Goal: Browse casually: Explore the website without a specific task or goal

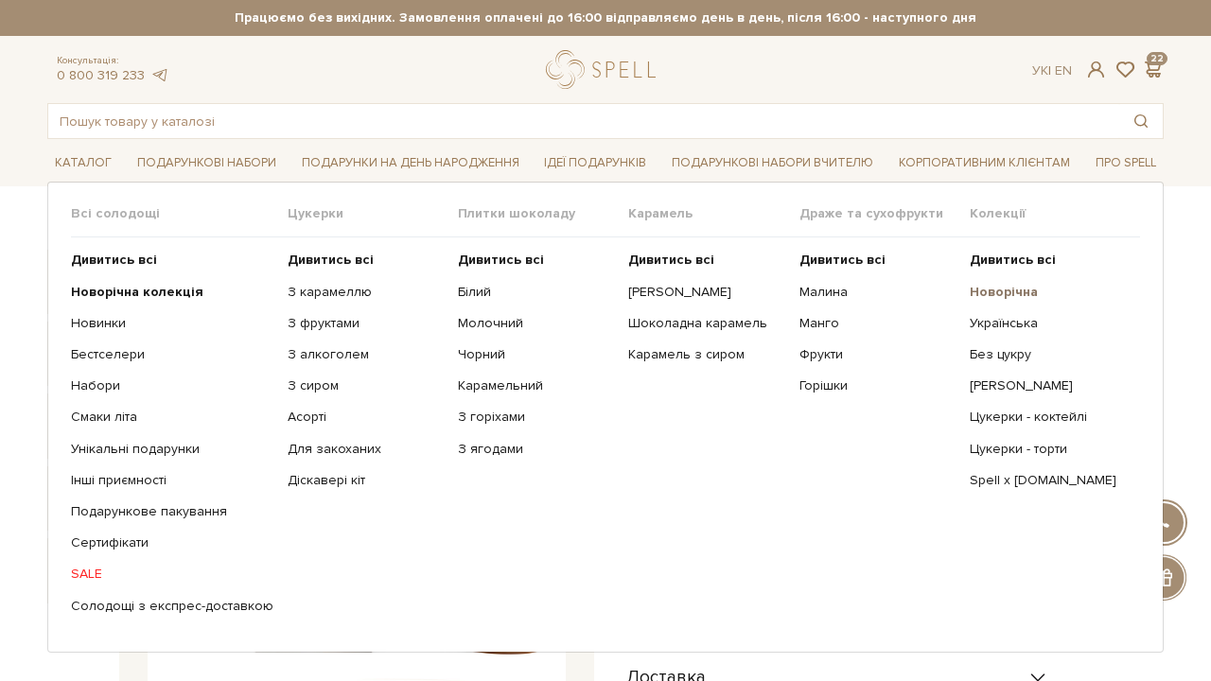
click at [993, 289] on b "Новорічна" at bounding box center [1004, 292] width 68 height 16
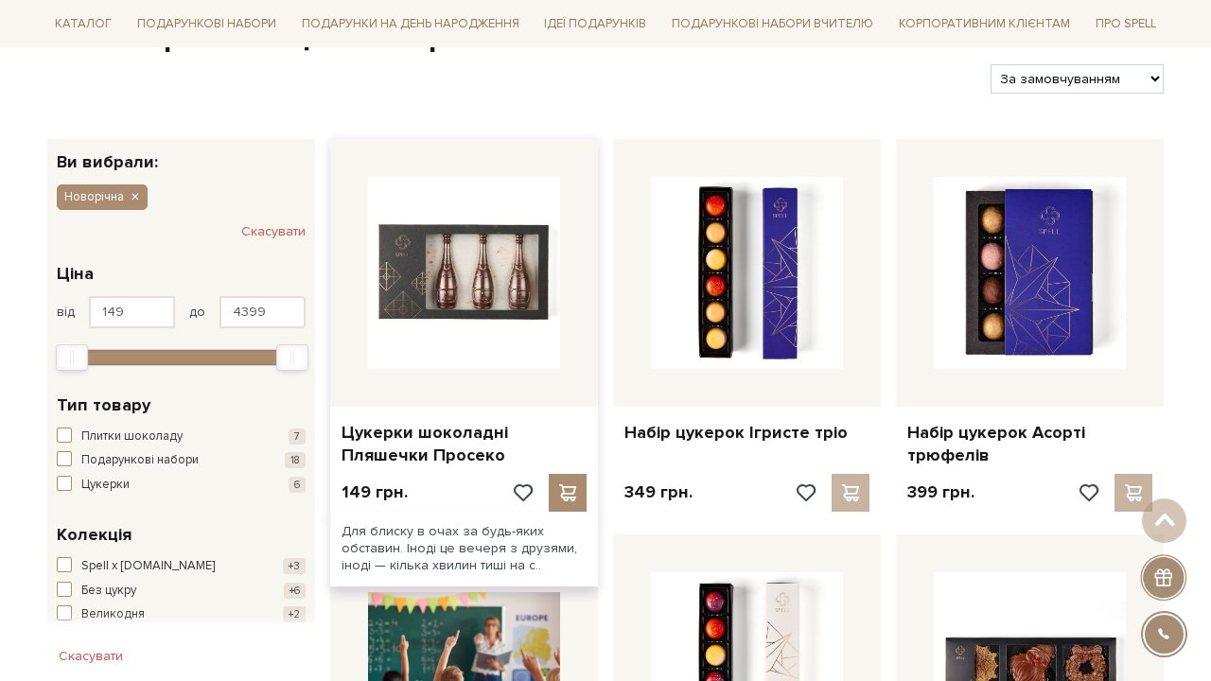
click at [562, 304] on div at bounding box center [464, 273] width 268 height 268
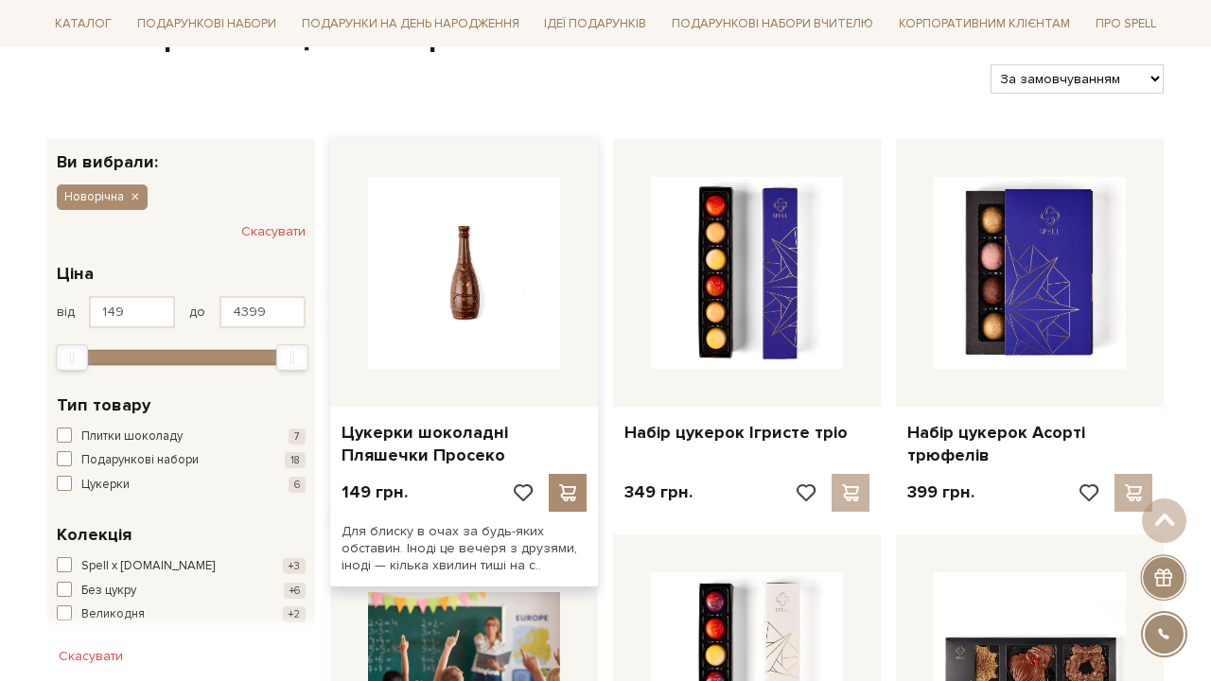
click at [491, 286] on img at bounding box center [464, 273] width 192 height 192
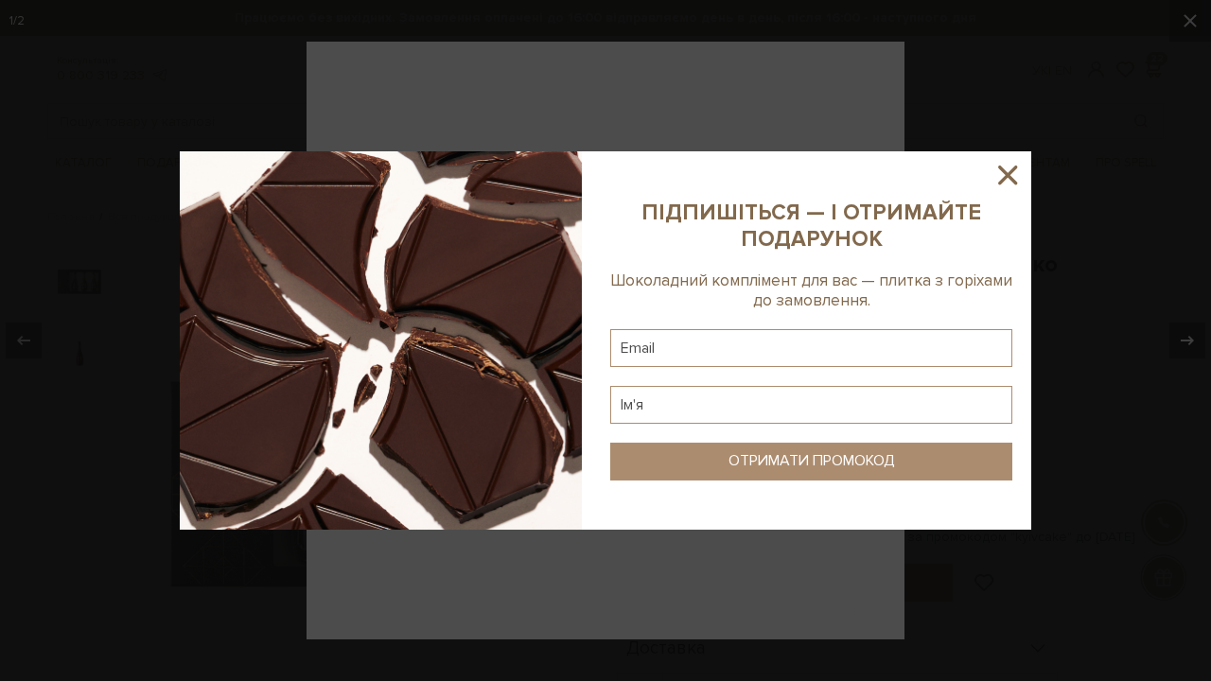
click at [1007, 171] on icon at bounding box center [1008, 175] width 32 height 32
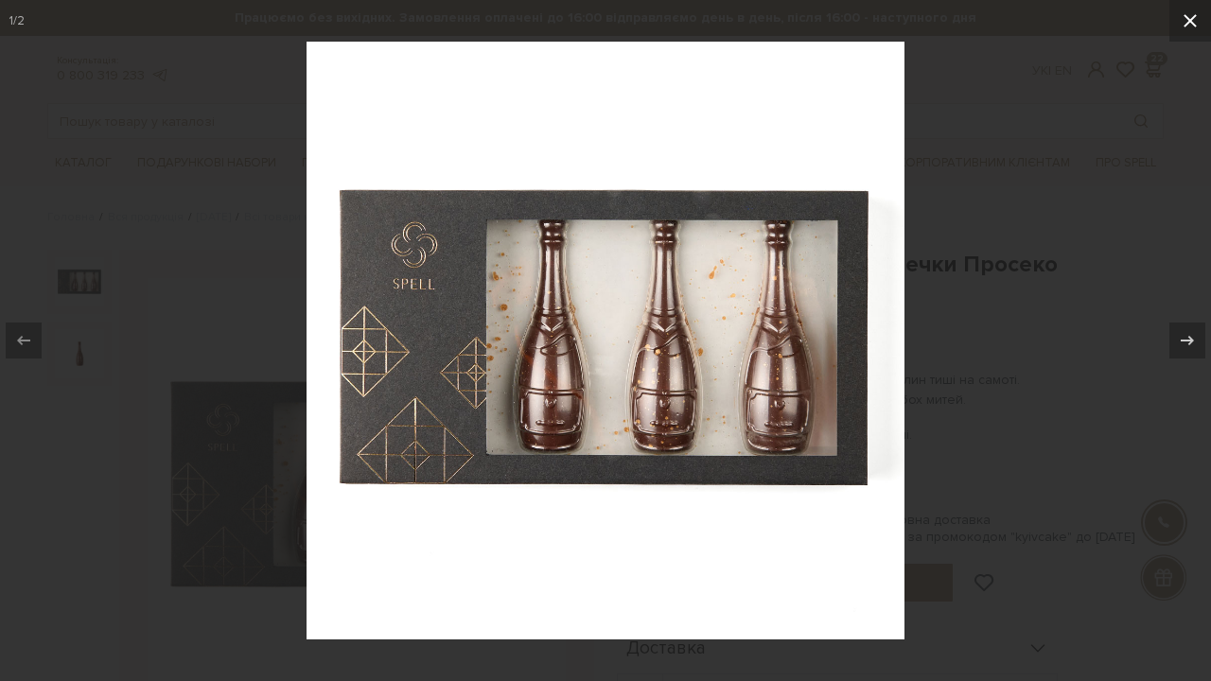
click at [1207, 16] on button at bounding box center [1190, 21] width 42 height 42
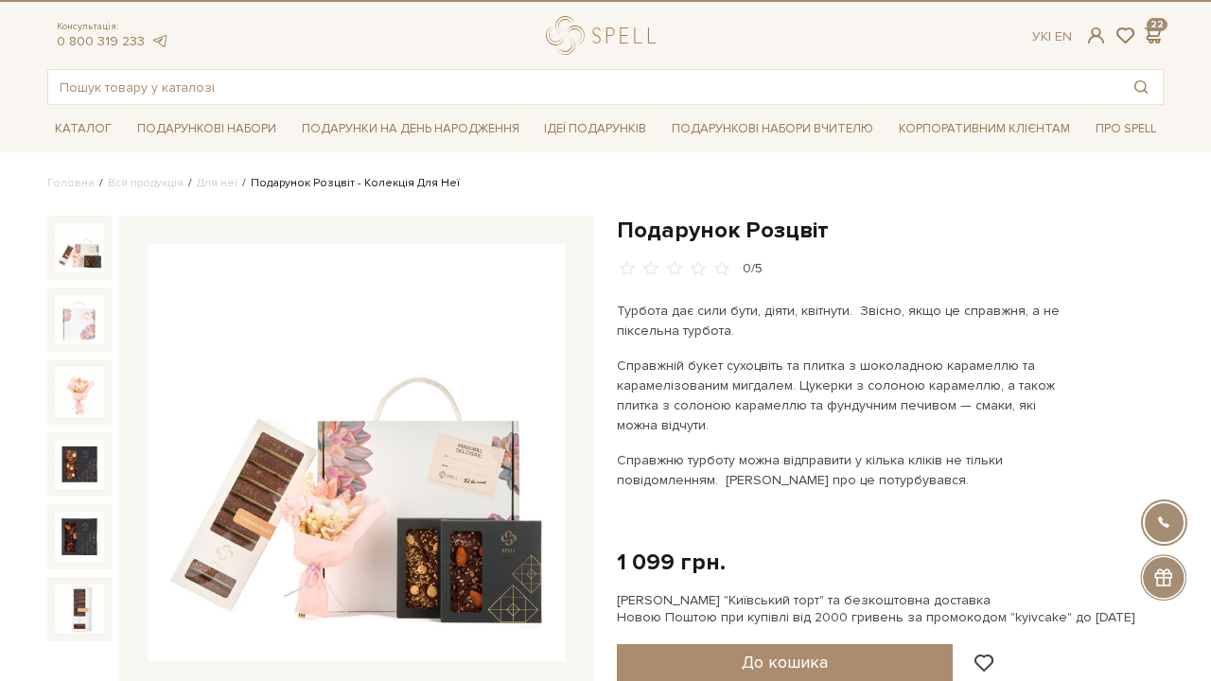
scroll to position [40, 0]
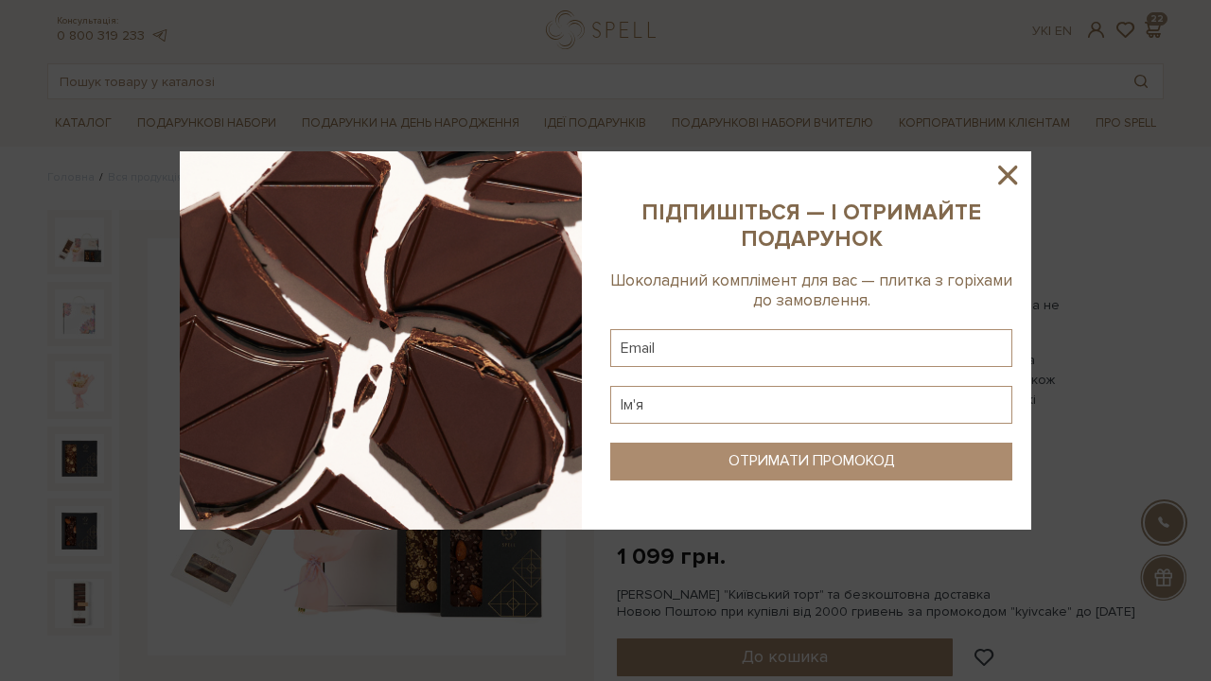
click at [1012, 182] on icon at bounding box center [1007, 175] width 19 height 19
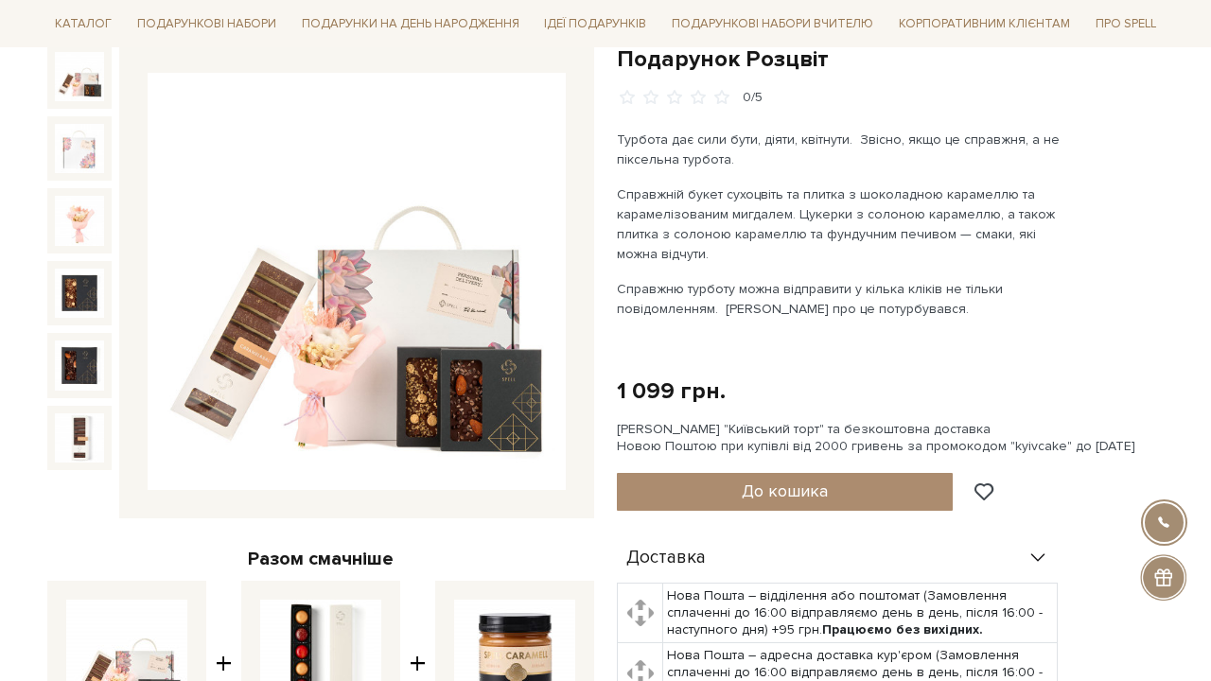
scroll to position [206, 0]
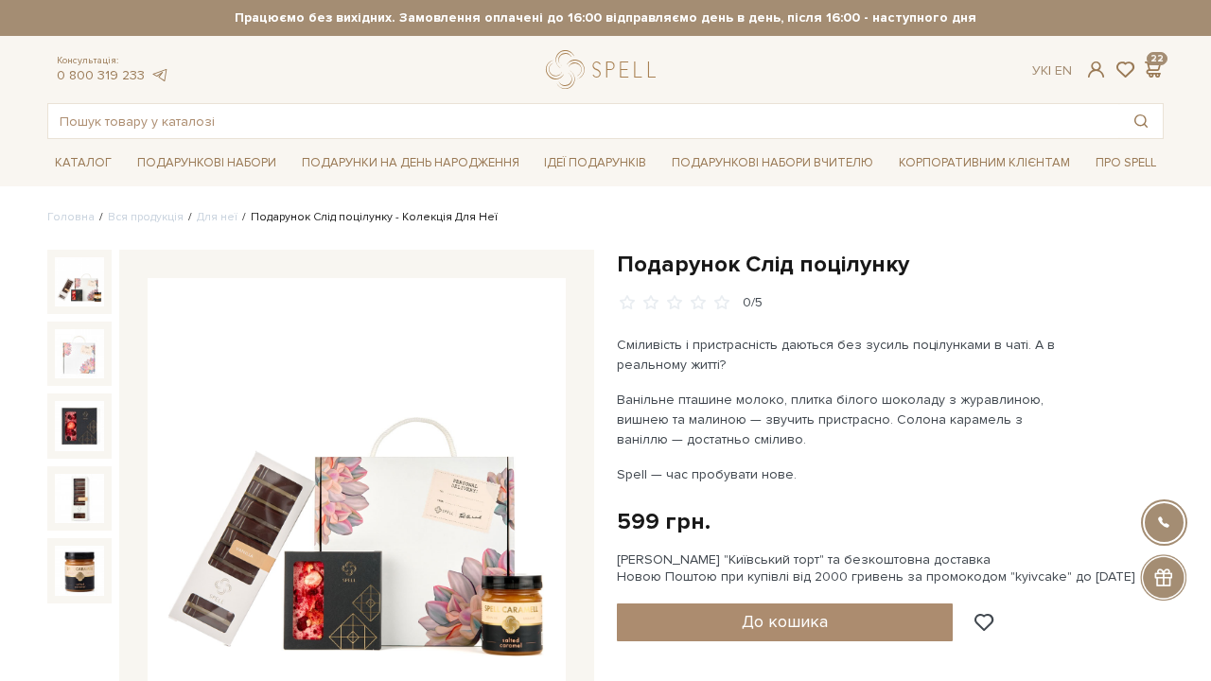
scroll to position [50, 0]
